Goal: Transaction & Acquisition: Obtain resource

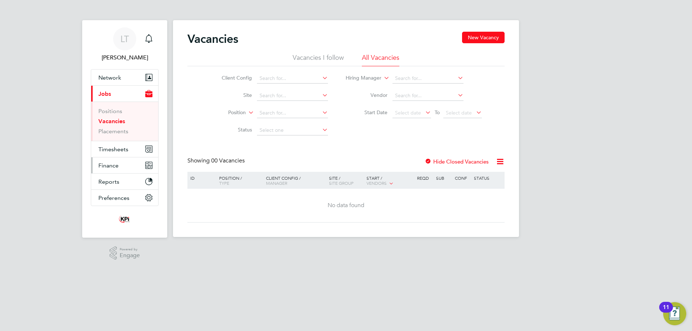
click at [122, 165] on button "Finance" at bounding box center [124, 165] width 67 height 16
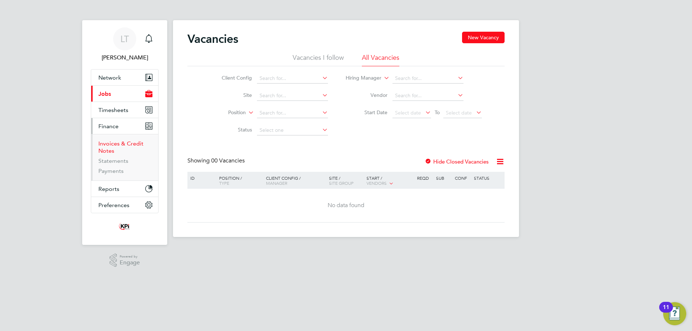
click at [113, 143] on link "Invoices & Credit Notes" at bounding box center [120, 147] width 45 height 14
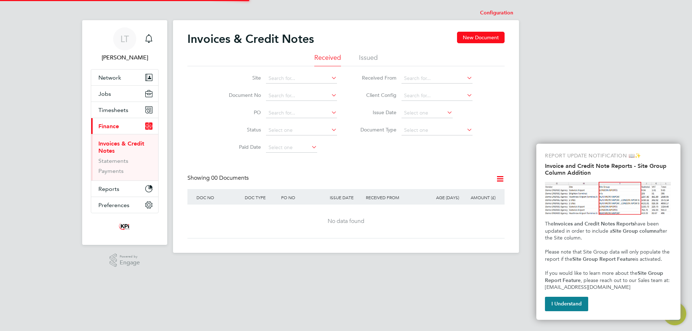
click at [370, 61] on li "Issued" at bounding box center [368, 59] width 19 height 13
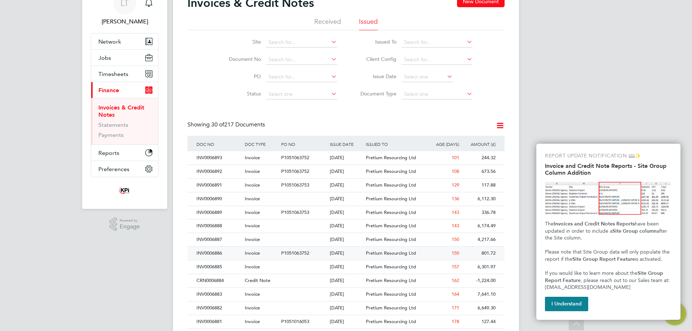
click at [244, 255] on div "Invoice" at bounding box center [261, 253] width 36 height 13
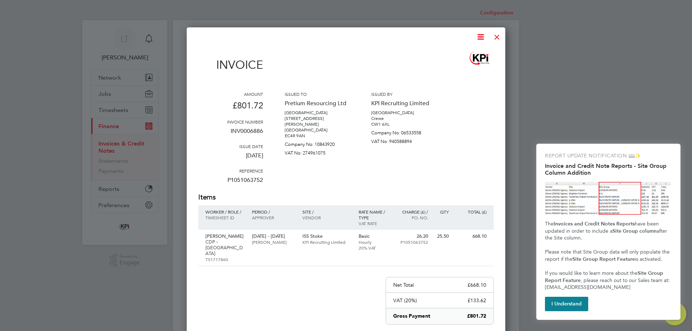
click at [485, 35] on icon at bounding box center [480, 36] width 9 height 9
click at [446, 54] on li "Download Invoice" at bounding box center [459, 54] width 50 height 10
